Goal: Connect with others: Connect with others

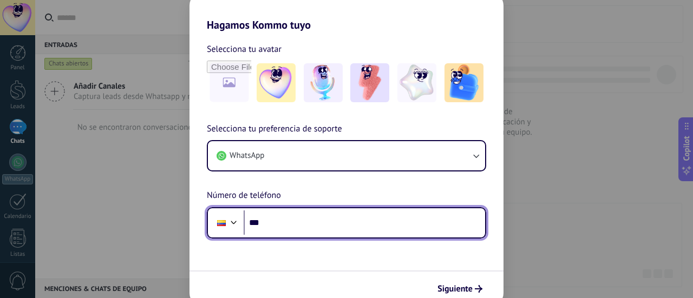
click at [362, 228] on input "***" at bounding box center [365, 223] width 242 height 25
click at [361, 229] on input "***" at bounding box center [365, 223] width 242 height 25
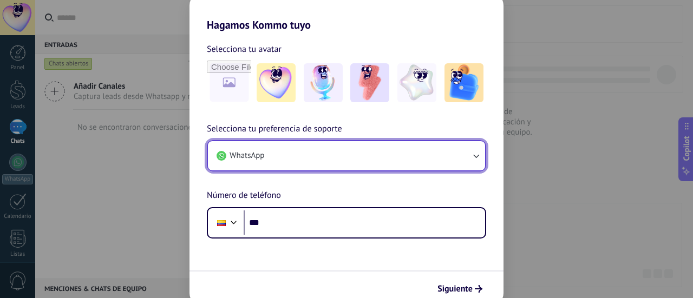
click at [327, 162] on button "WhatsApp" at bounding box center [346, 155] width 277 height 29
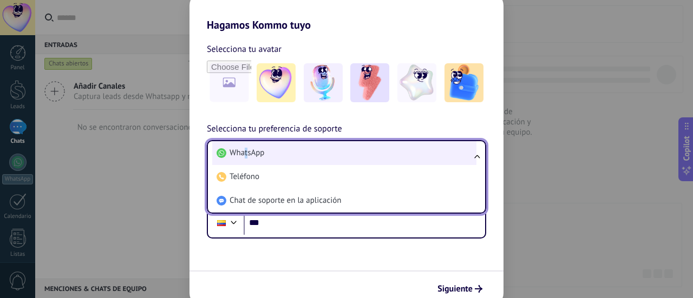
click at [246, 154] on span "WhatsApp" at bounding box center [247, 153] width 35 height 11
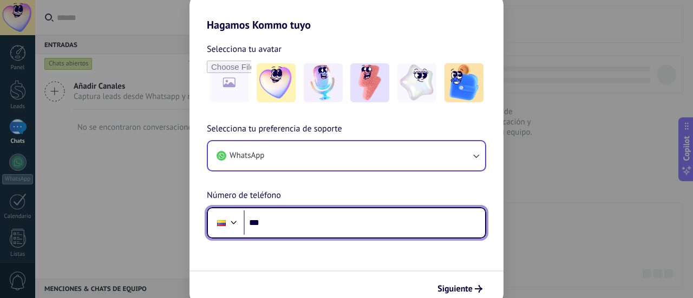
click at [289, 229] on input "***" at bounding box center [365, 223] width 242 height 25
type input "**********"
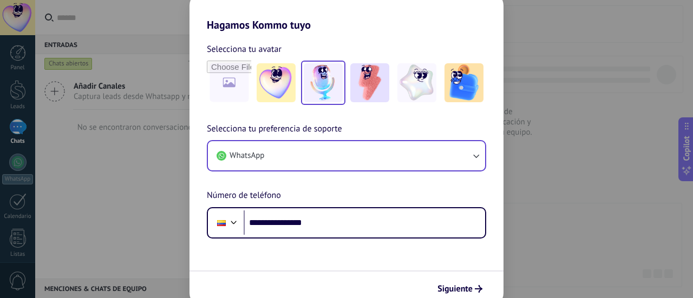
click at [329, 87] on img at bounding box center [323, 82] width 39 height 39
click at [458, 288] on span "Siguiente" at bounding box center [455, 289] width 35 height 8
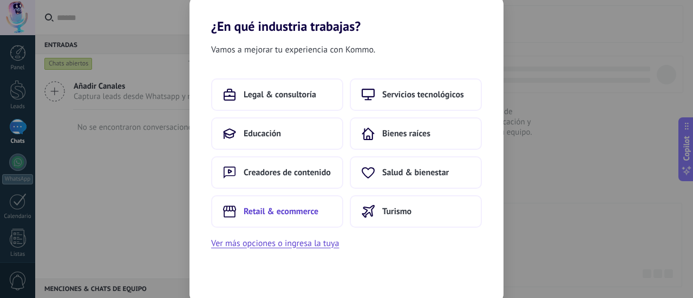
click at [300, 213] on span "Retail & ecommerce" at bounding box center [281, 211] width 75 height 11
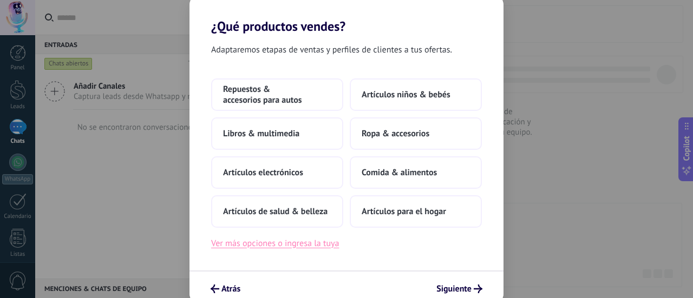
click at [305, 246] on button "Ver más opciones o ingresa la tuya" at bounding box center [275, 244] width 128 height 14
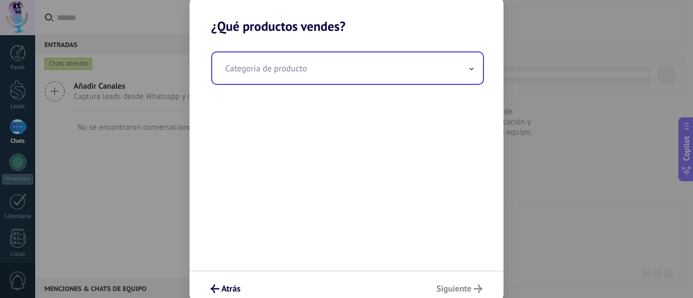
click at [472, 69] on icon at bounding box center [471, 69] width 3 height 2
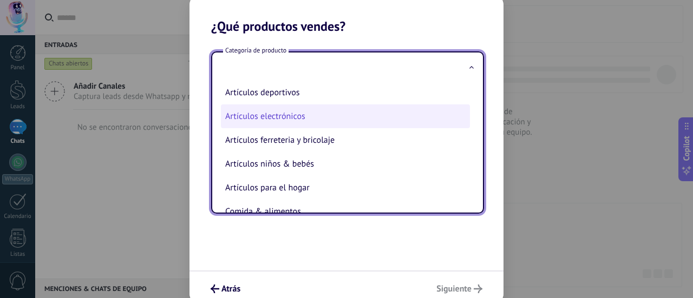
scroll to position [54, 0]
click at [321, 120] on li "Artículos ferreteria y bricolaje" at bounding box center [345, 115] width 249 height 24
type input "**********"
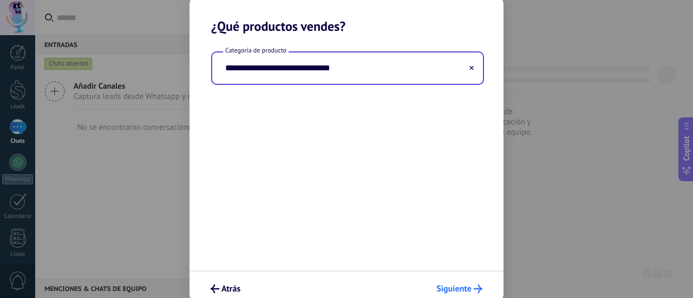
click at [445, 287] on span "Siguiente" at bounding box center [454, 289] width 35 height 8
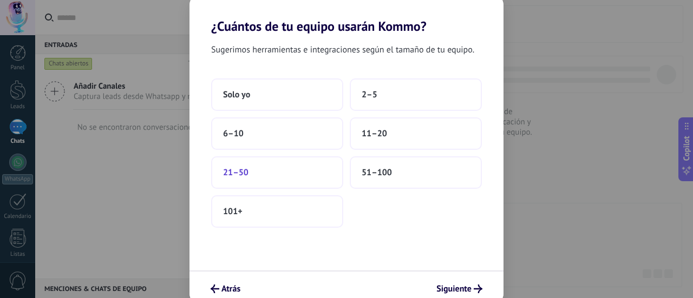
click at [237, 167] on span "21–50" at bounding box center [235, 172] width 25 height 11
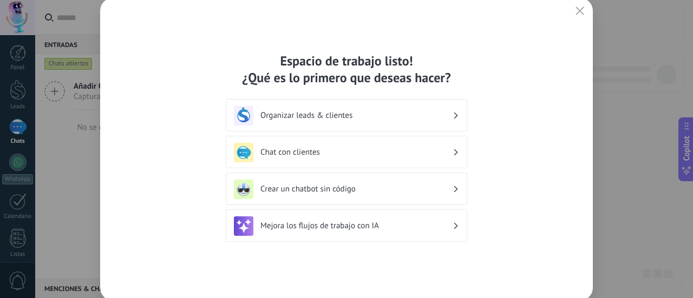
click at [457, 116] on icon at bounding box center [456, 116] width 4 height 7
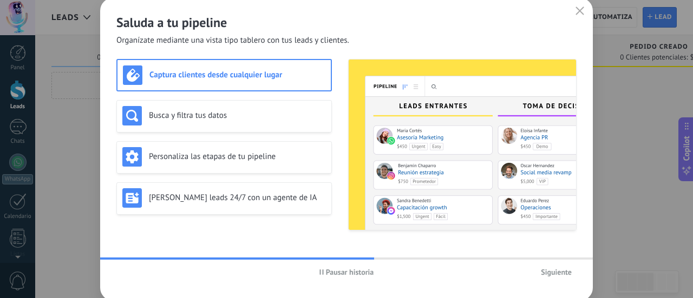
click at [261, 80] on h3 "Captura clientes desde cualquier lugar" at bounding box center [238, 75] width 176 height 10
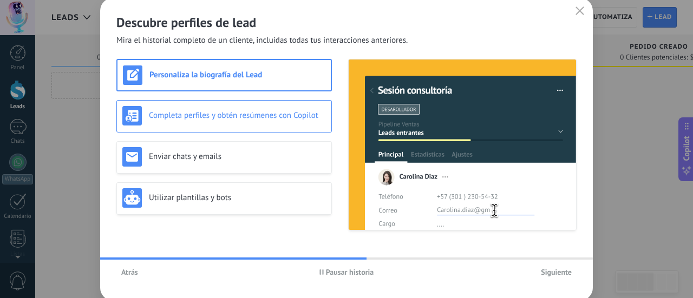
click at [217, 124] on div "Completa perfiles y obtén resúmenes con Copilot" at bounding box center [224, 116] width 204 height 20
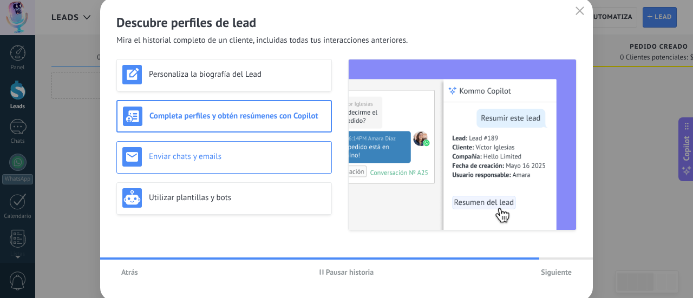
click at [271, 162] on div "Enviar chats y emails" at bounding box center [224, 157] width 204 height 20
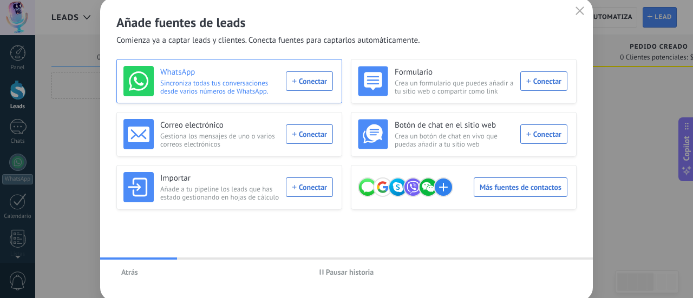
click at [256, 85] on span "Sincroniza todas tus conversaciones desde varios números de WhatsApp." at bounding box center [219, 87] width 119 height 16
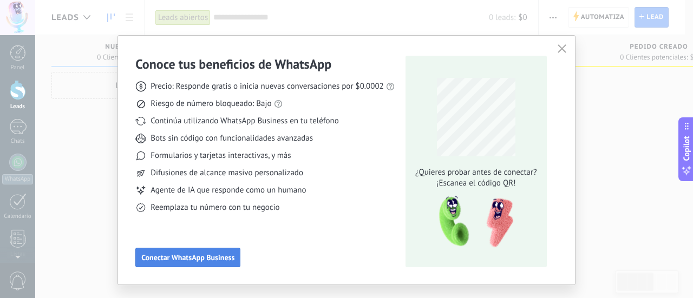
click at [168, 257] on span "Conectar WhatsApp Business" at bounding box center [187, 258] width 93 height 8
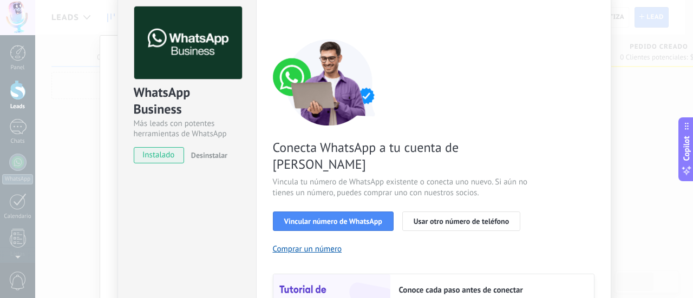
scroll to position [108, 0]
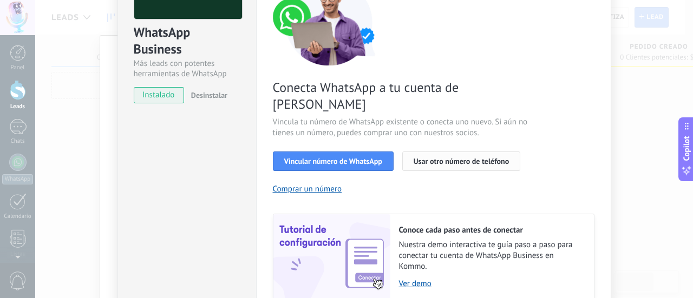
click at [482, 158] on span "Usar otro número de teléfono" at bounding box center [461, 162] width 95 height 8
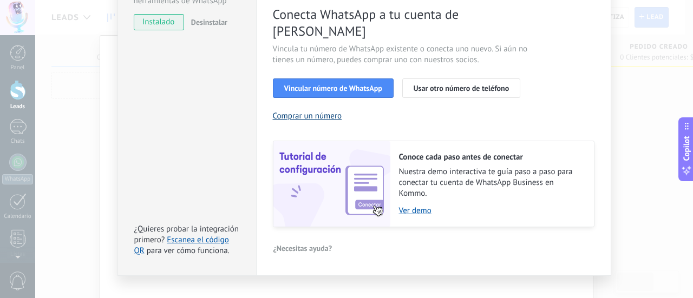
scroll to position [182, 0]
click at [332, 84] on span "Vincular número de WhatsApp" at bounding box center [333, 88] width 98 height 8
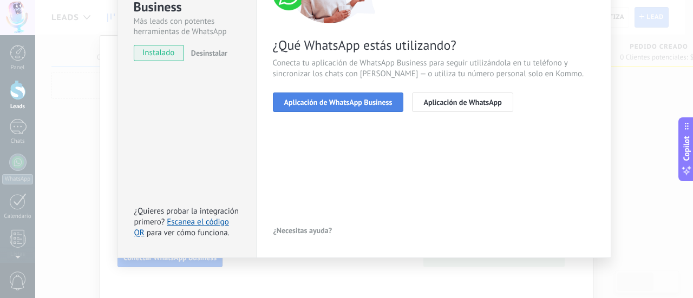
scroll to position [42, 0]
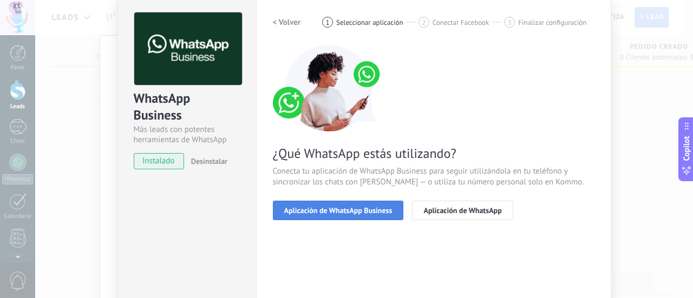
click at [354, 209] on span "Aplicación de WhatsApp Business" at bounding box center [338, 211] width 108 height 8
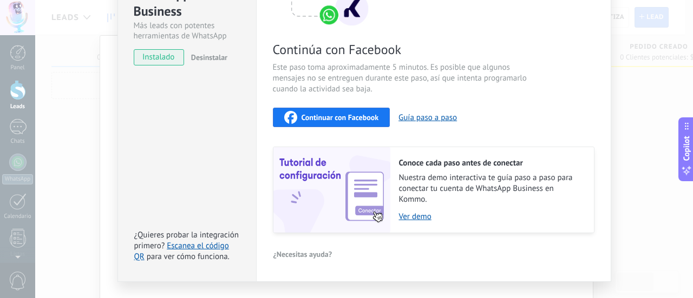
scroll to position [151, 0]
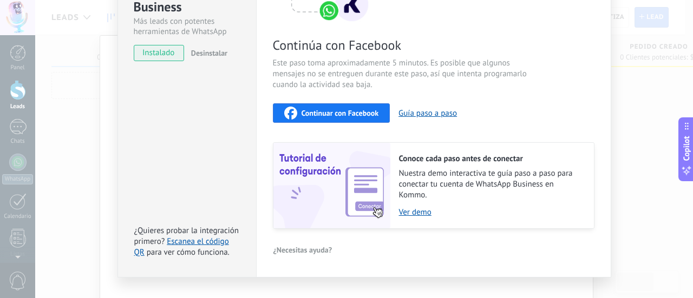
click at [336, 109] on span "Continuar con Facebook" at bounding box center [340, 113] width 77 height 8
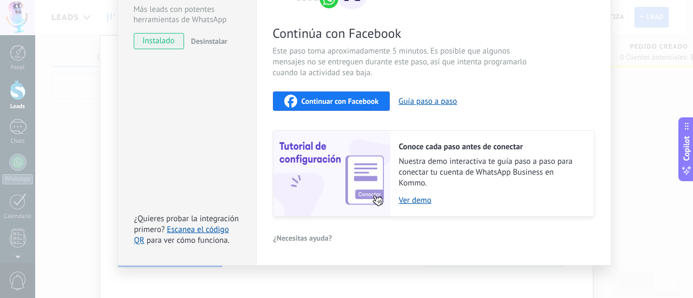
scroll to position [169, 0]
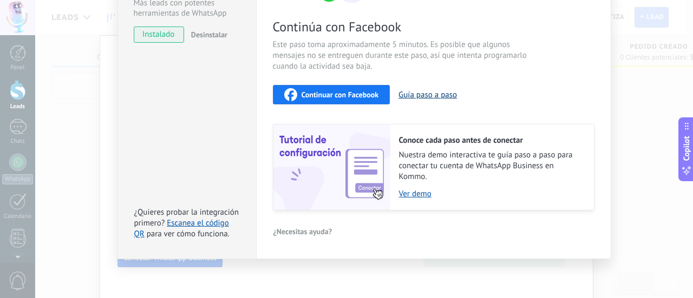
click at [426, 93] on button "Guía paso a paso" at bounding box center [428, 95] width 59 height 10
